Goal: Task Accomplishment & Management: Manage account settings

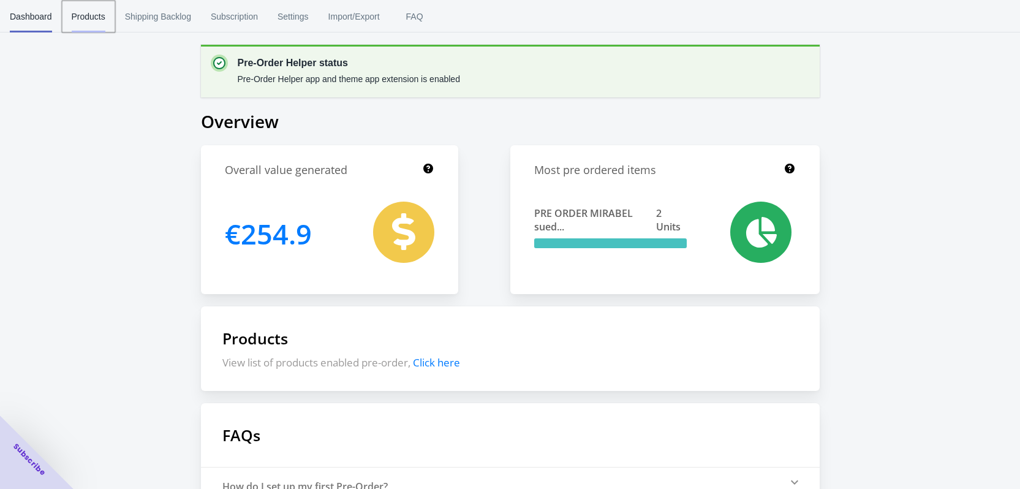
drag, startPoint x: 110, startPoint y: 9, endPoint x: 97, endPoint y: 14, distance: 13.8
click at [110, 9] on button "Products" at bounding box center [88, 17] width 53 height 32
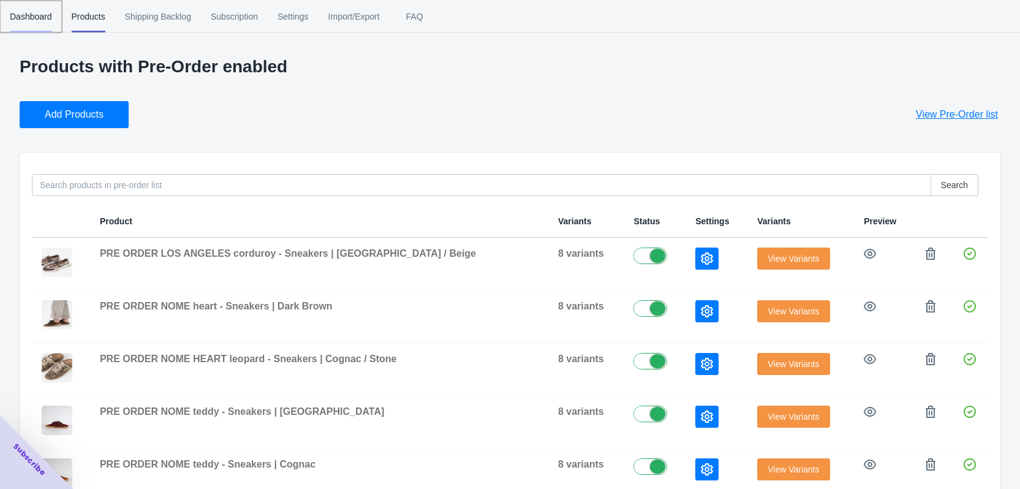
click at [36, 20] on span "Dashboard" at bounding box center [31, 17] width 42 height 32
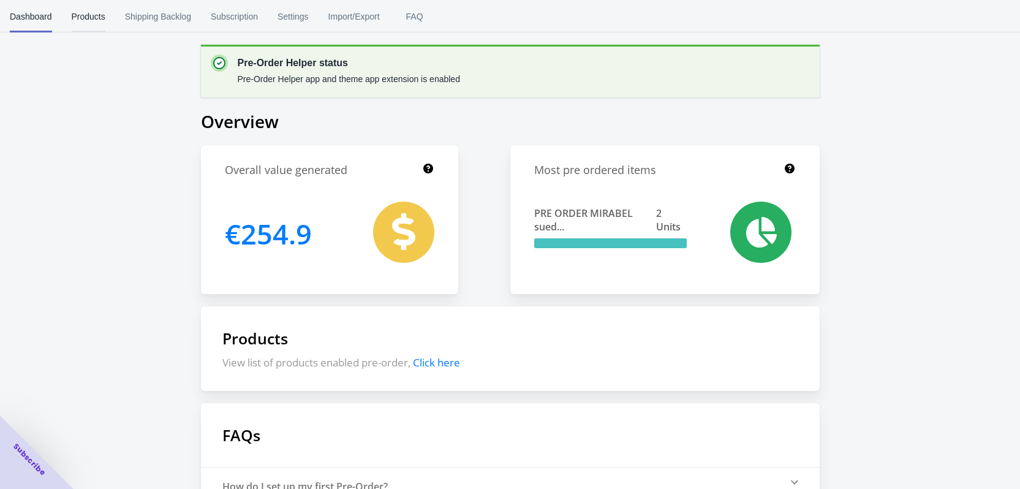
click at [92, 16] on span "Products" at bounding box center [89, 17] width 34 height 32
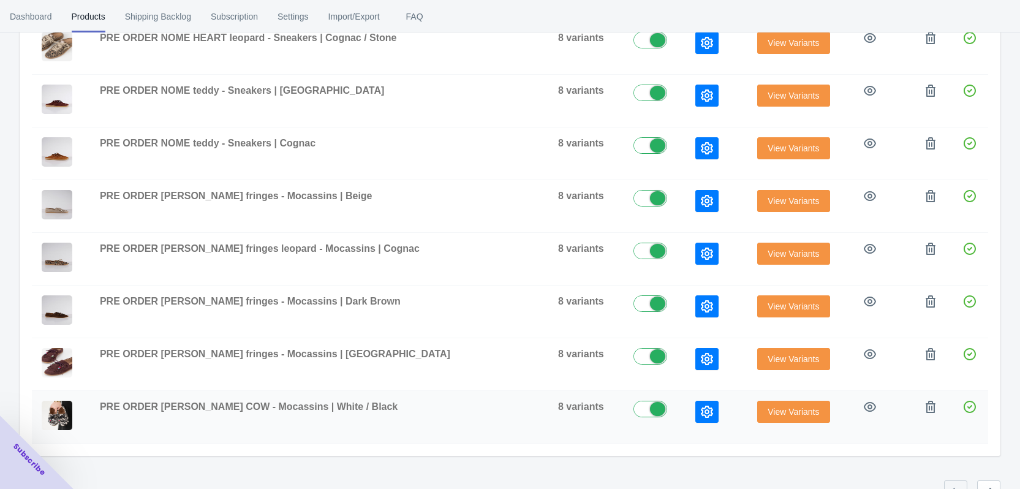
scroll to position [347, 0]
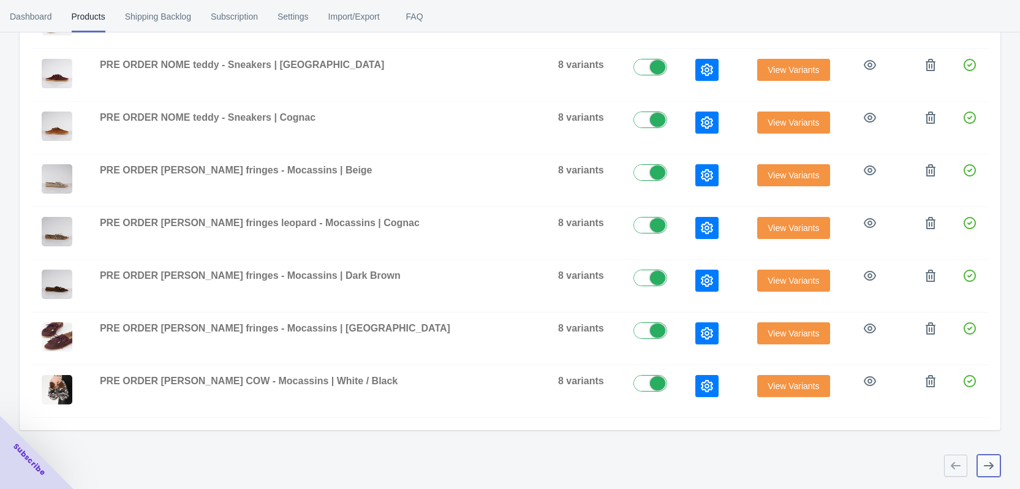
click at [983, 460] on icon "button" at bounding box center [989, 466] width 12 height 12
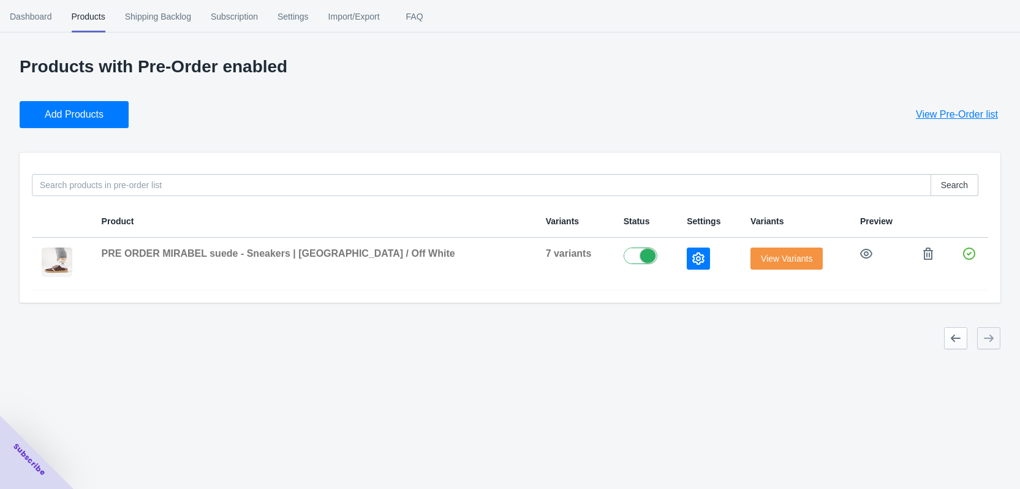
scroll to position [0, 0]
click at [699, 262] on icon "button" at bounding box center [705, 258] width 12 height 12
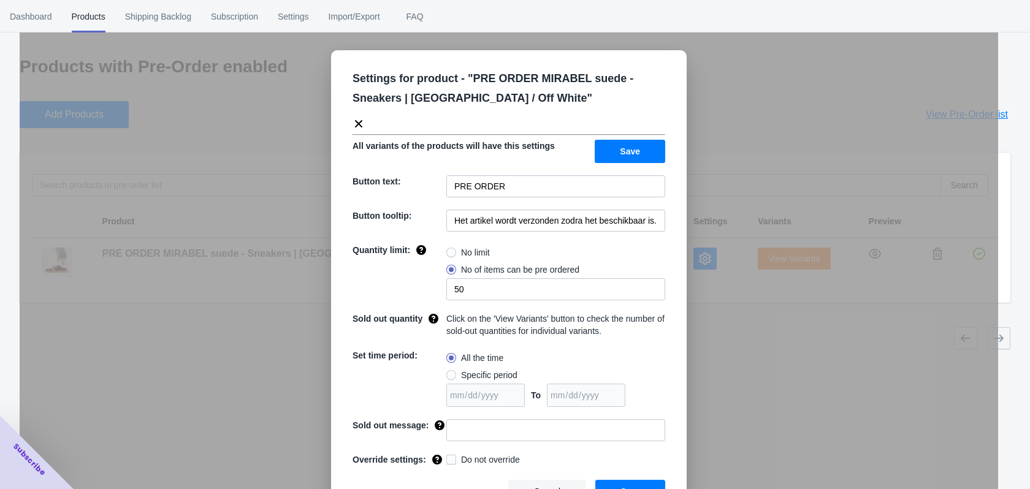
click at [786, 89] on div "Settings for product - " PRE ORDER MIRABEL suede - Sneakers | Bordeaux / Off Wh…" at bounding box center [509, 275] width 978 height 489
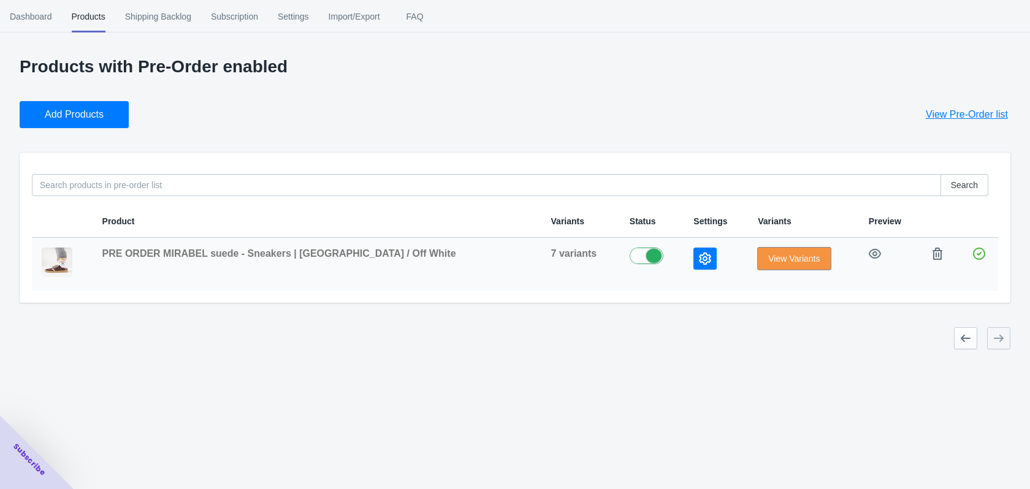
click at [780, 259] on span "View Variants" at bounding box center [793, 259] width 51 height 10
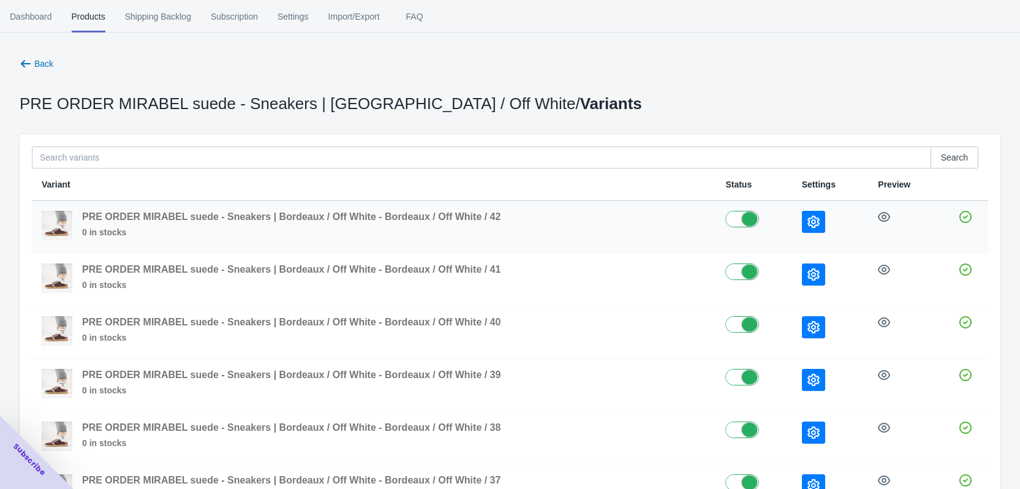
click at [819, 224] on button "button" at bounding box center [813, 222] width 23 height 22
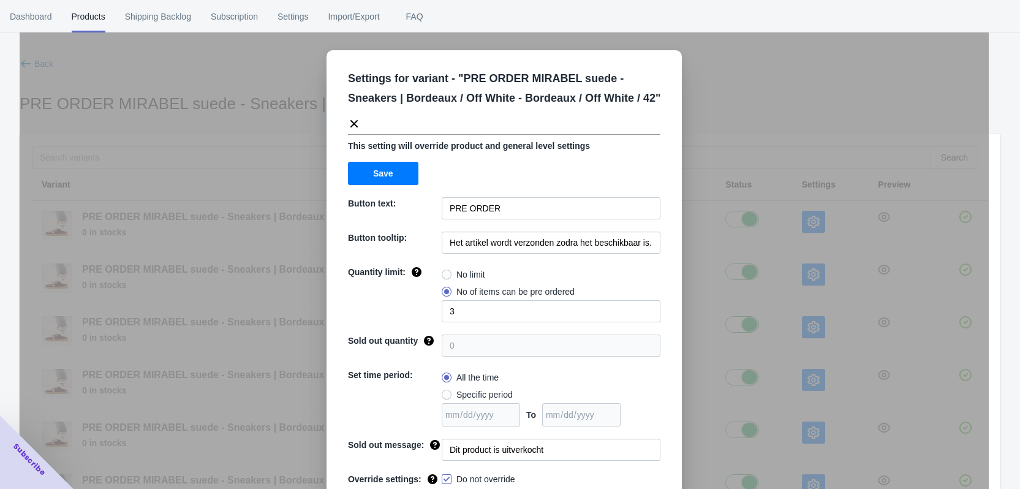
click at [773, 106] on div "Settings for variant - " PRE ORDER MIRABEL suede - Sneakers | Bordeaux / Off Wh…" at bounding box center [505, 275] width 970 height 489
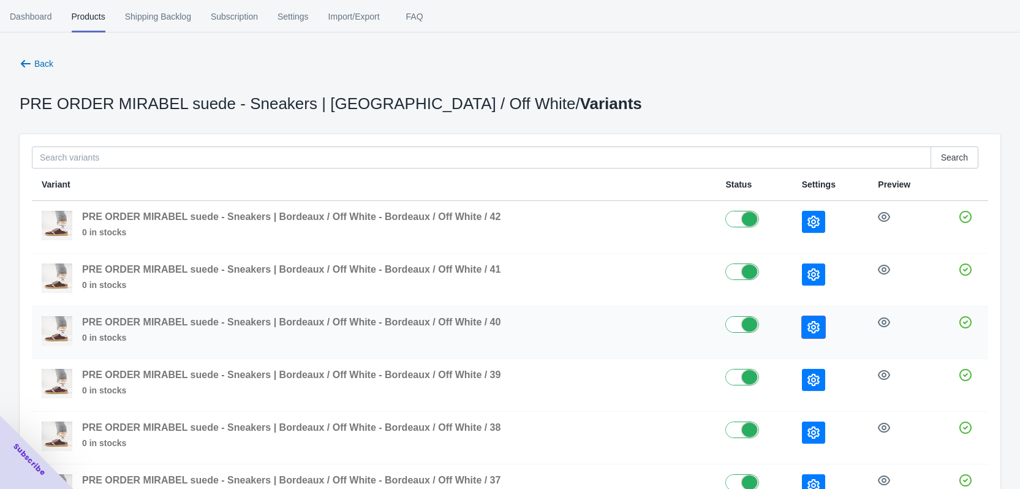
click at [810, 333] on icon "button" at bounding box center [814, 327] width 12 height 12
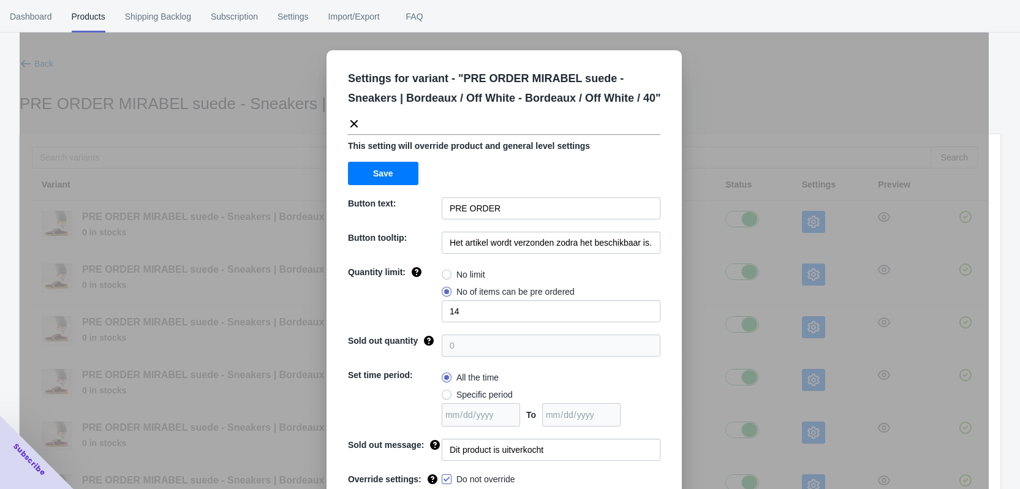
click at [829, 190] on div "Settings for variant - " PRE ORDER MIRABEL suede - Sneakers | Bordeaux / Off Wh…" at bounding box center [505, 275] width 970 height 489
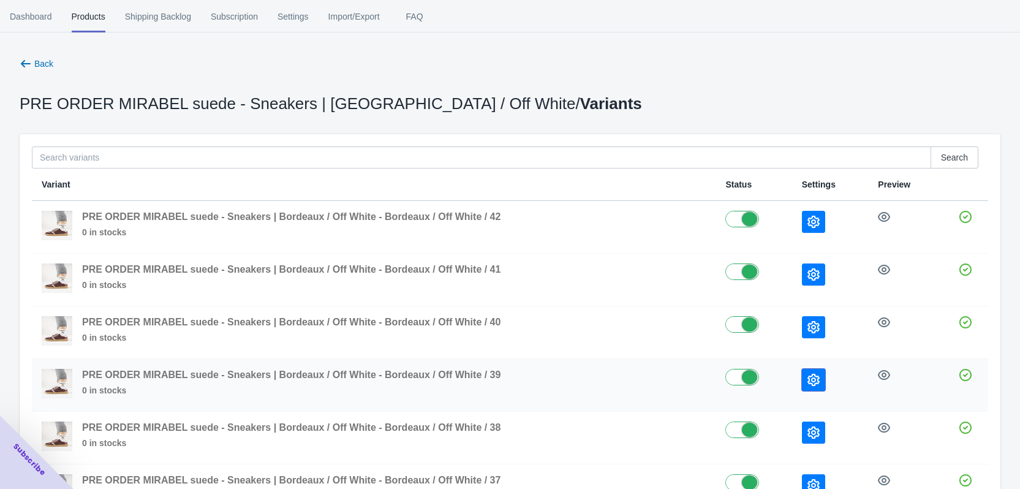
click at [818, 375] on icon "button" at bounding box center [814, 380] width 12 height 12
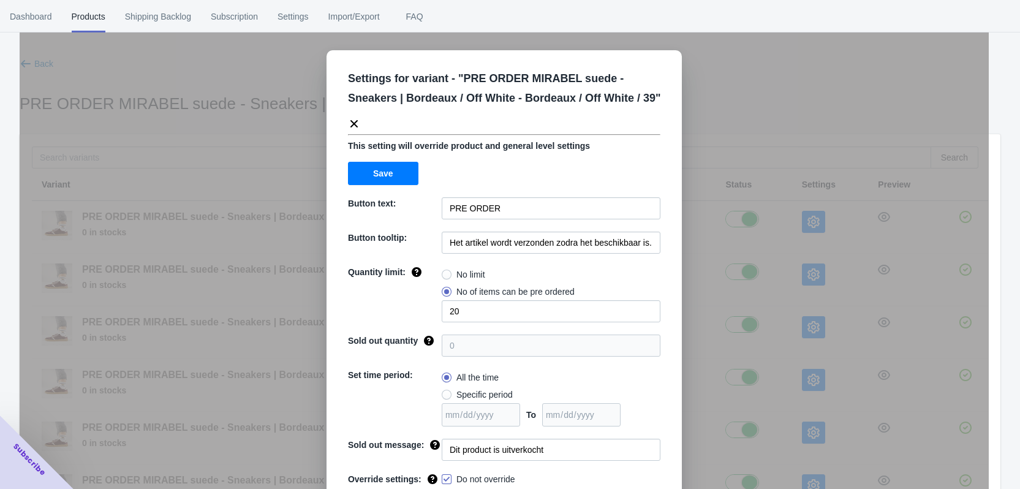
click at [828, 348] on div "Settings for variant - " PRE ORDER MIRABEL suede - Sneakers | Bordeaux / Off Wh…" at bounding box center [505, 275] width 970 height 489
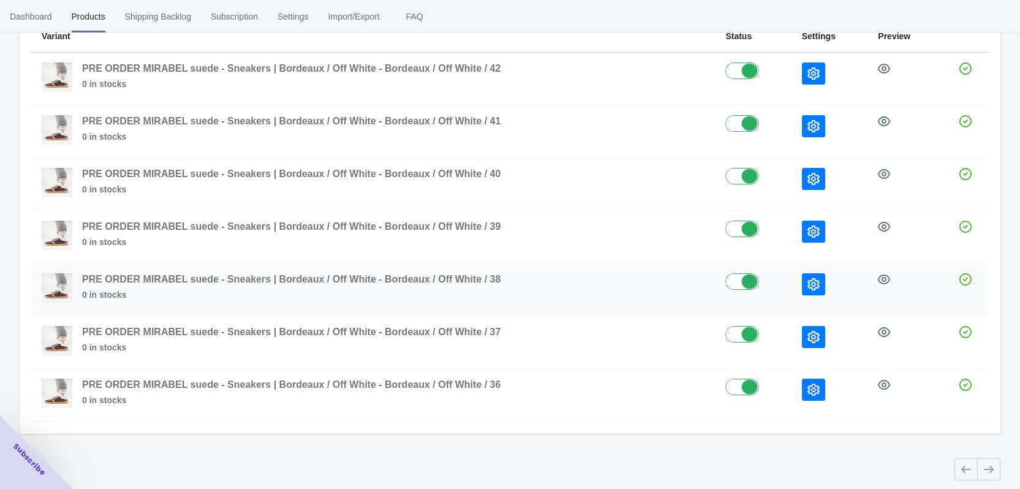
scroll to position [155, 0]
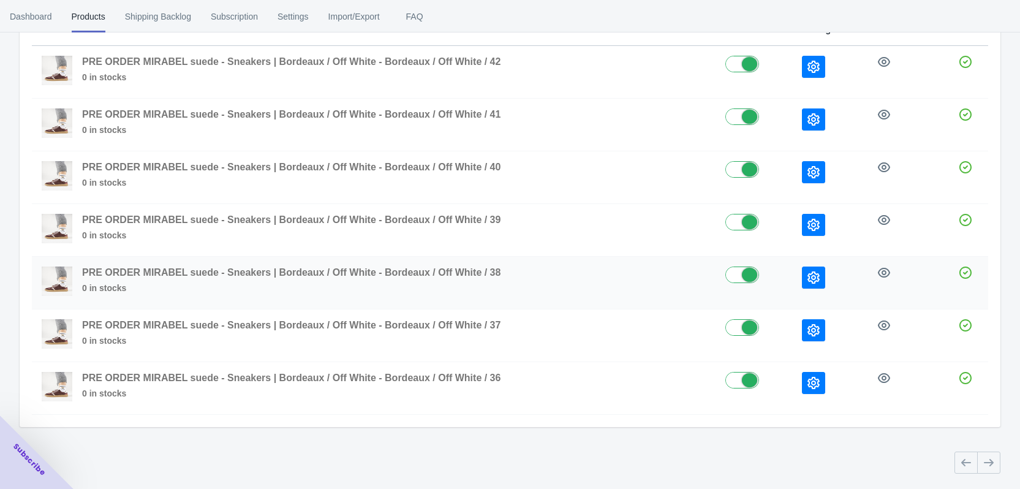
click at [819, 270] on button "button" at bounding box center [813, 278] width 23 height 22
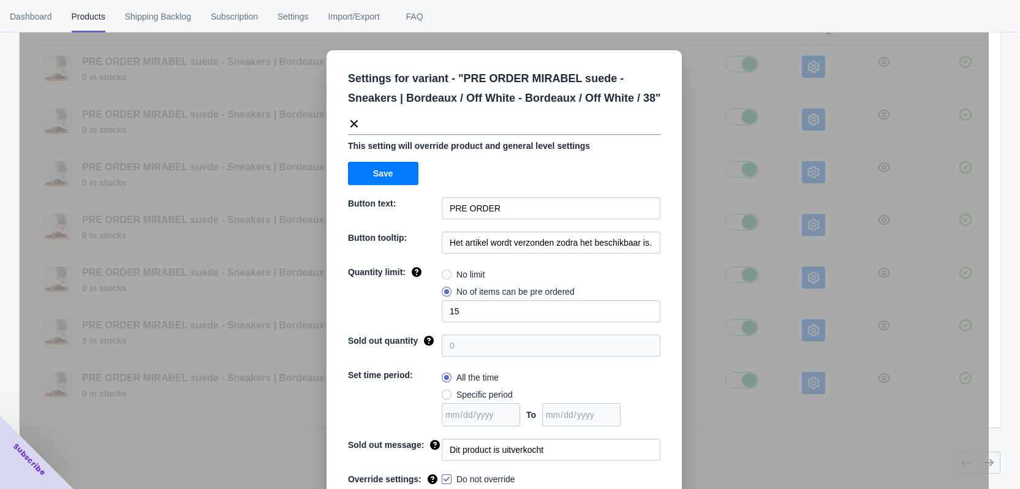
click at [818, 260] on div "Settings for variant - " PRE ORDER MIRABEL suede - Sneakers | Bordeaux / Off Wh…" at bounding box center [505, 275] width 970 height 489
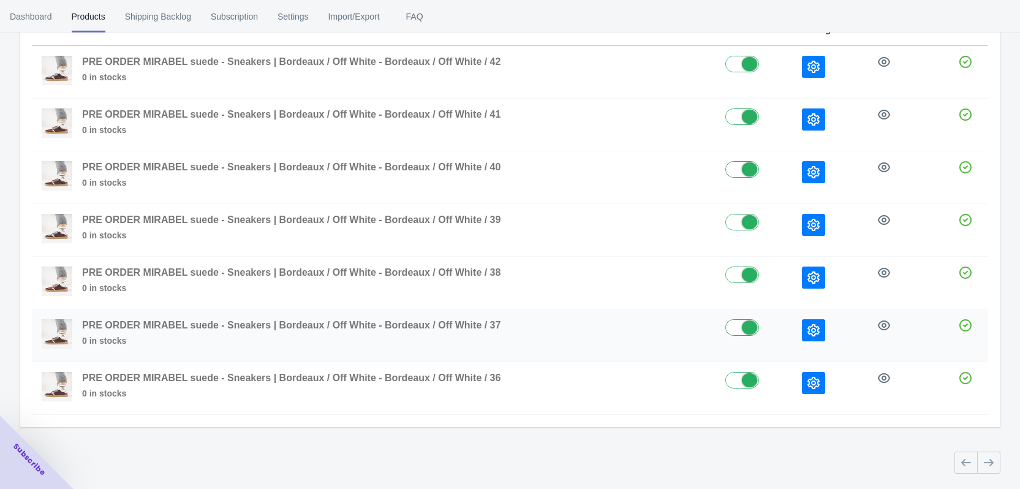
click at [813, 343] on td at bounding box center [830, 335] width 77 height 53
click at [816, 332] on icon "button" at bounding box center [814, 330] width 12 height 12
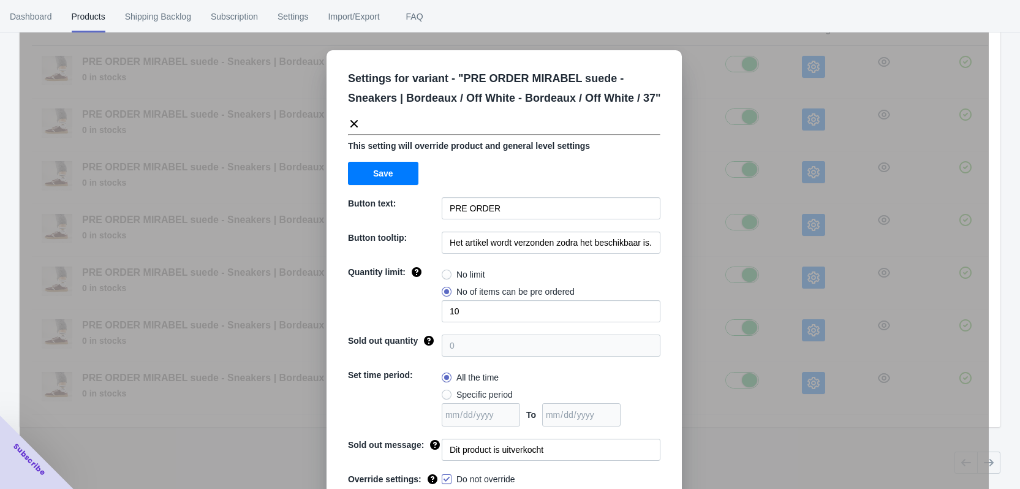
click at [809, 297] on div "Settings for variant - " PRE ORDER MIRABEL suede - Sneakers | Bordeaux / Off Wh…" at bounding box center [505, 275] width 970 height 489
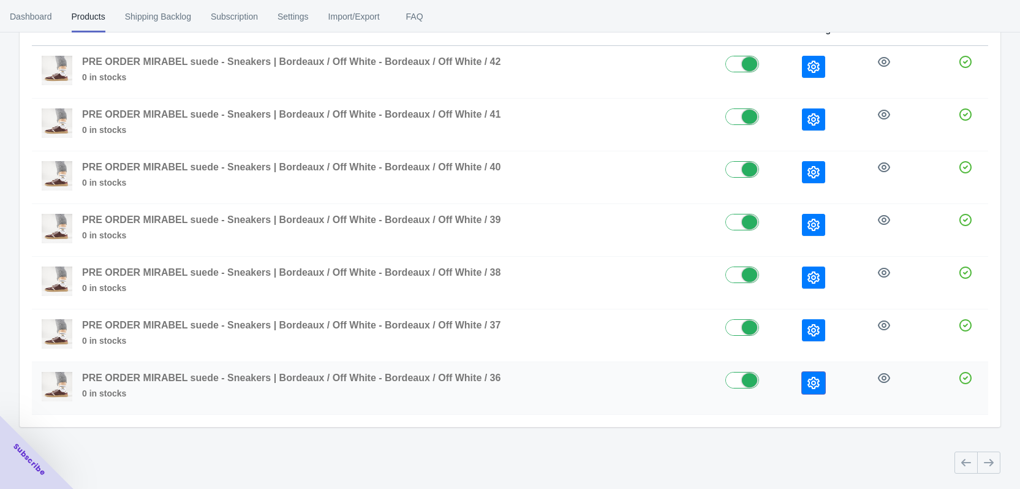
click at [814, 385] on icon "button" at bounding box center [814, 383] width 12 height 12
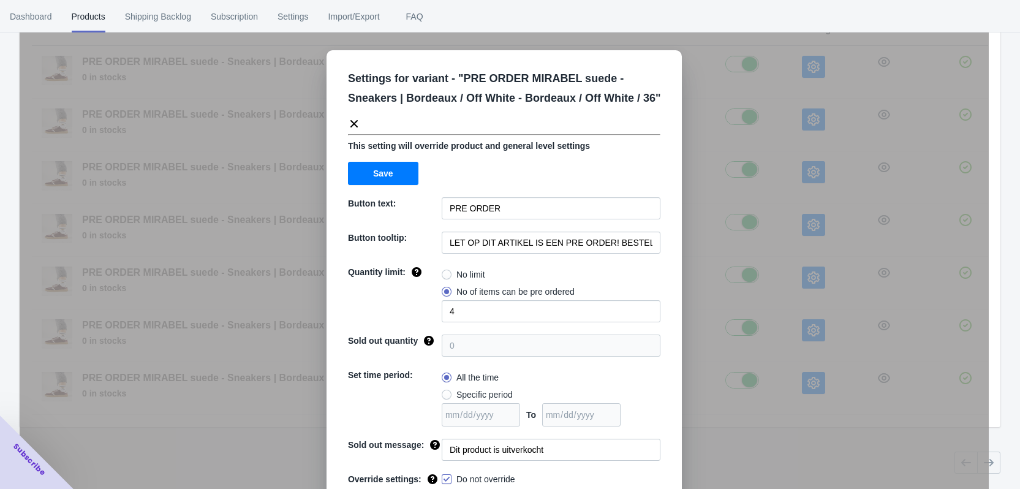
click at [814, 351] on div "Settings for variant - " PRE ORDER MIRABEL suede - Sneakers | Bordeaux / Off Wh…" at bounding box center [505, 275] width 970 height 489
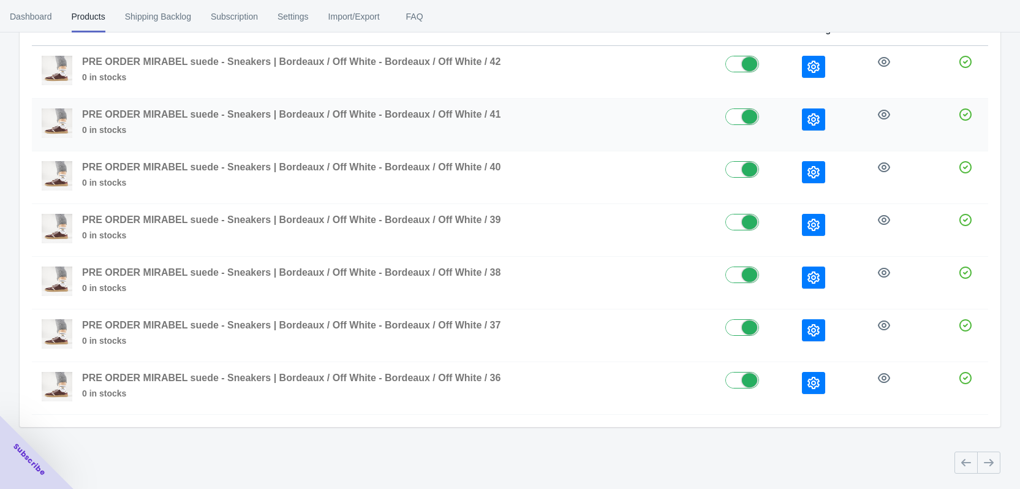
click at [815, 118] on icon "button" at bounding box center [814, 119] width 12 height 12
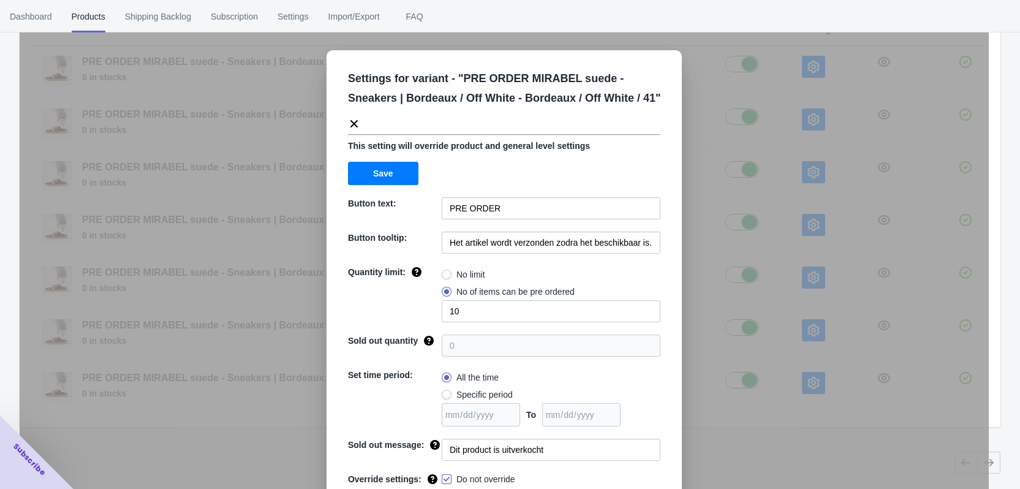
click at [800, 108] on div "Settings for variant - " PRE ORDER MIRABEL suede - Sneakers | Bordeaux / Off Wh…" at bounding box center [505, 275] width 970 height 489
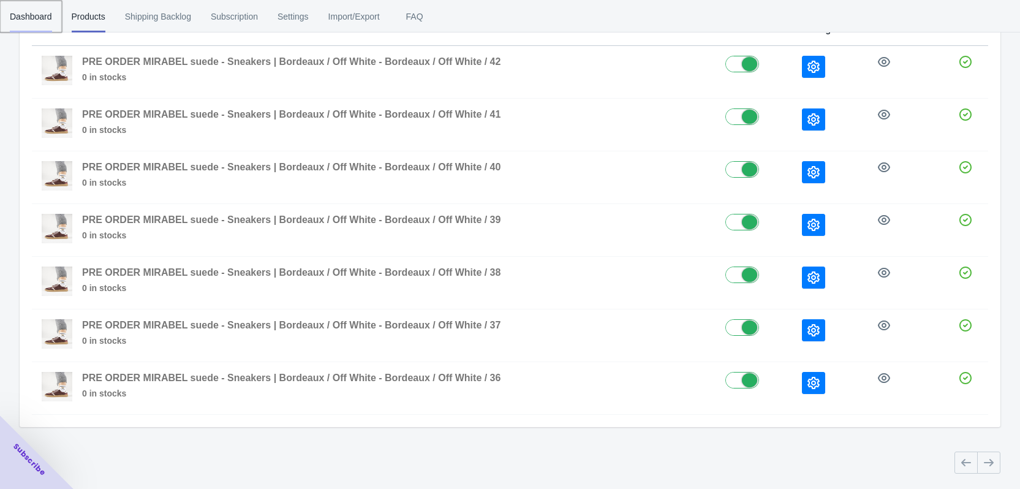
click at [27, 15] on span "Dashboard" at bounding box center [31, 17] width 42 height 32
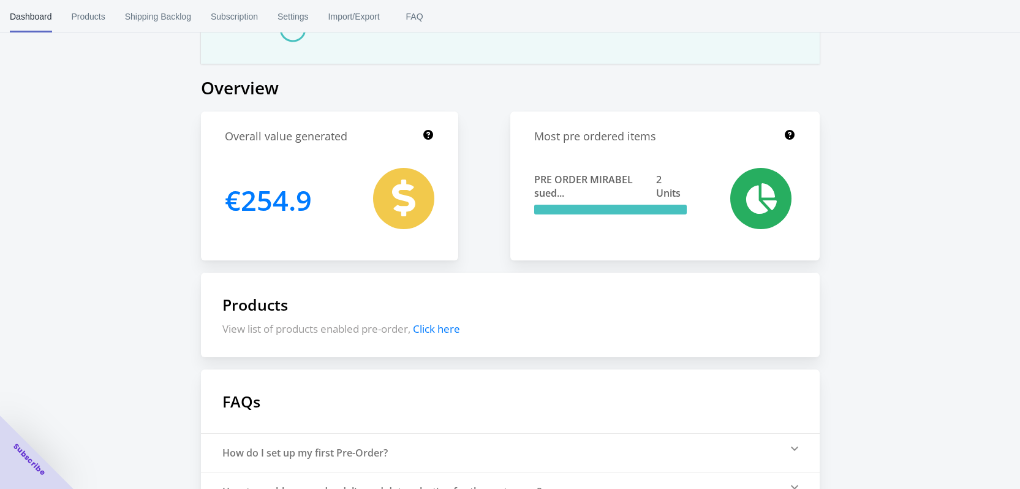
scroll to position [0, 0]
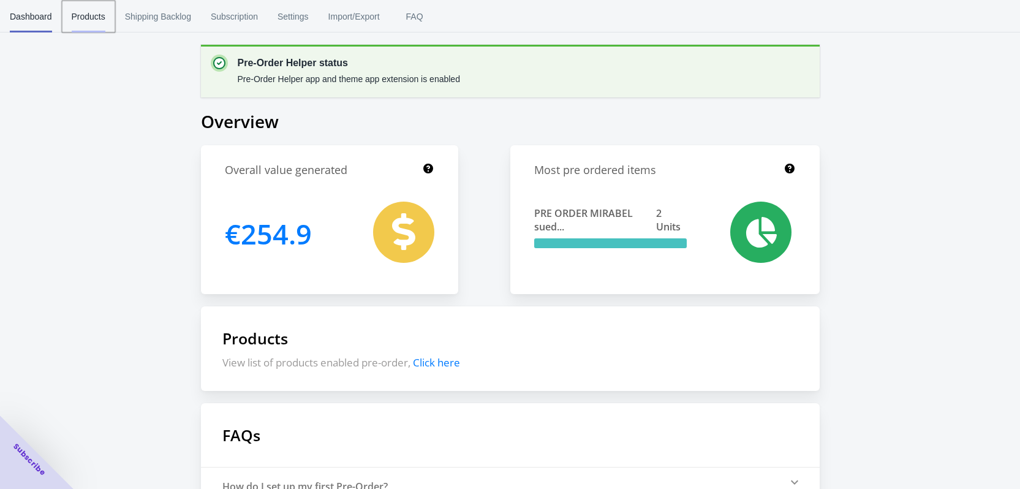
click at [111, 19] on button "Products" at bounding box center [88, 17] width 53 height 32
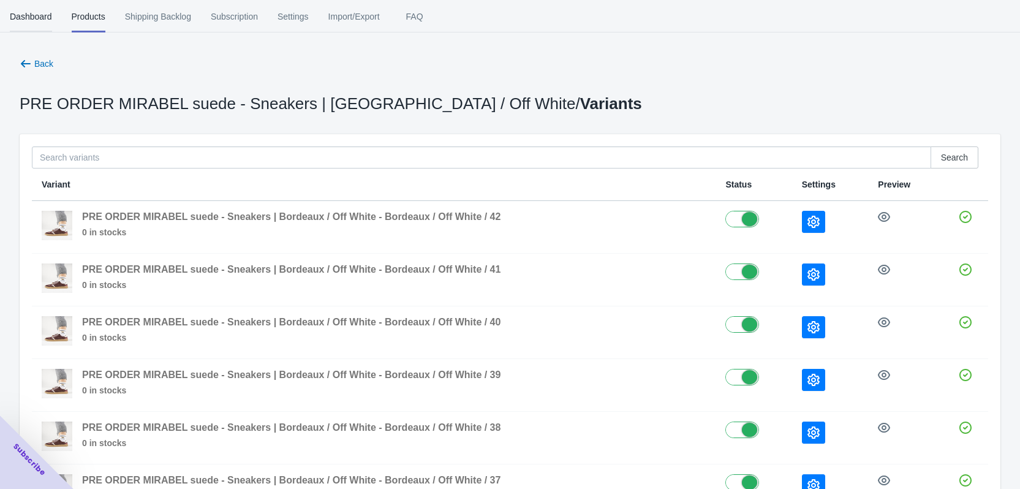
click at [38, 19] on span "Dashboard" at bounding box center [31, 17] width 42 height 32
